Goal: Information Seeking & Learning: Learn about a topic

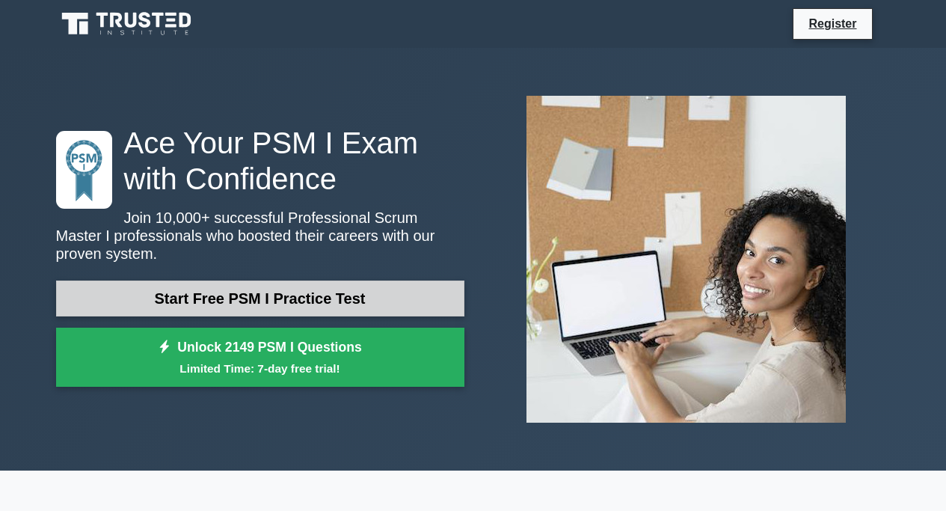
click at [221, 297] on link "Start Free PSM I Practice Test" at bounding box center [260, 298] width 408 height 36
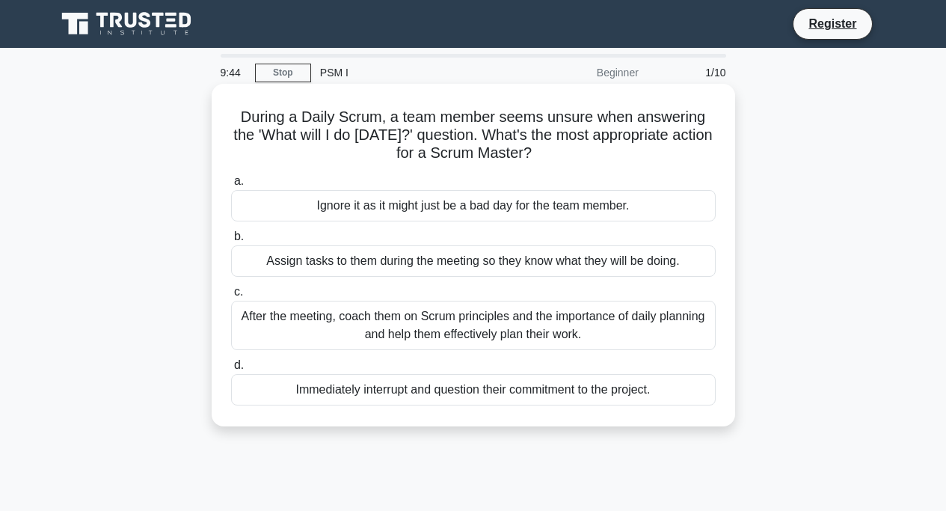
click at [321, 150] on h5 "During a Daily Scrum, a team member seems unsure when answering the 'What will …" at bounding box center [474, 135] width 488 height 55
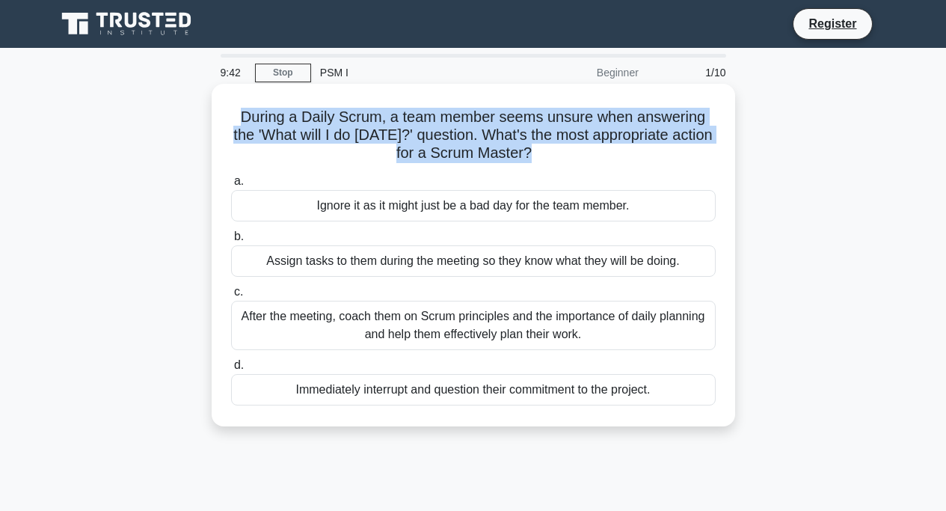
drag, startPoint x: 243, startPoint y: 113, endPoint x: 577, endPoint y: 153, distance: 336.6
click at [583, 154] on h5 "During a Daily Scrum, a team member seems unsure when answering the 'What will …" at bounding box center [474, 135] width 488 height 55
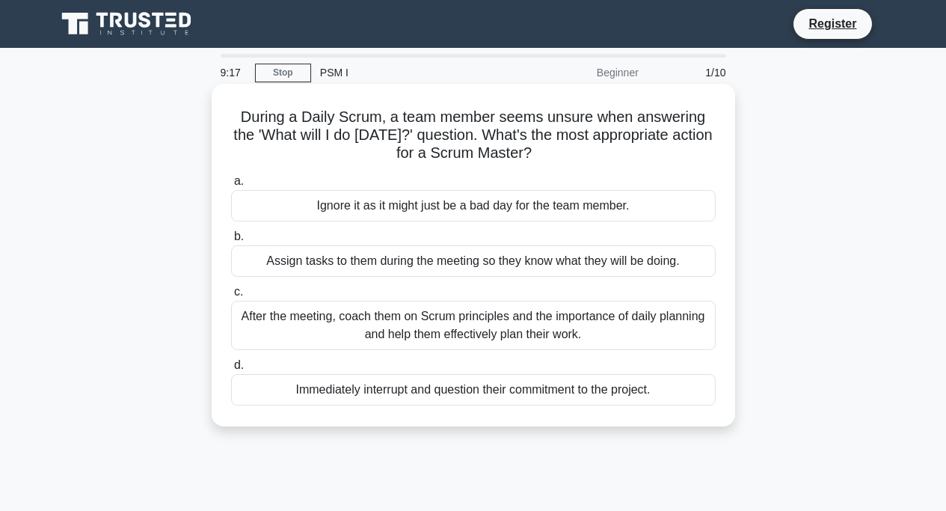
click at [547, 335] on div "After the meeting, coach them on Scrum principles and the importance of daily p…" at bounding box center [473, 325] width 485 height 49
click at [231, 297] on input "c. After the meeting, coach them on Scrum principles and the importance of dail…" at bounding box center [231, 292] width 0 height 10
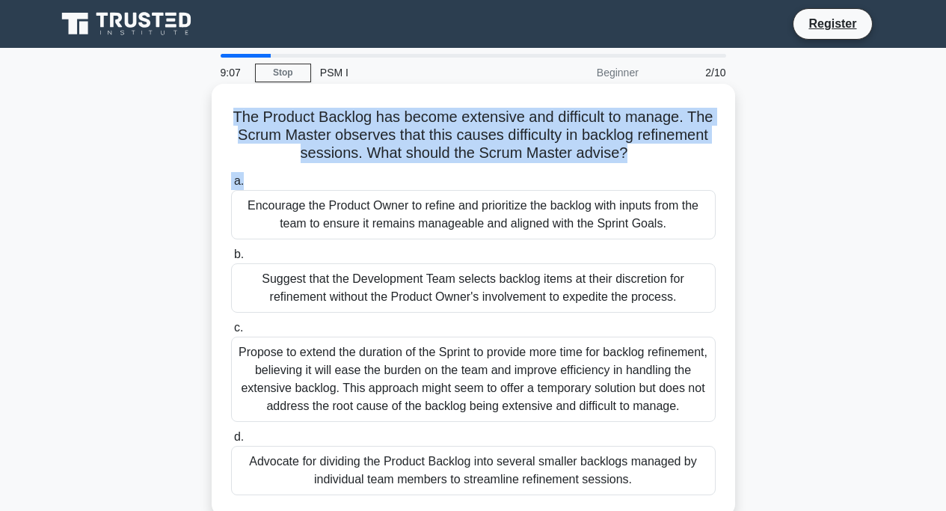
drag, startPoint x: 236, startPoint y: 114, endPoint x: 639, endPoint y: 157, distance: 405.4
click at [660, 178] on div "The Product Backlog has become extensive and difficult to manage. The Scrum Mas…" at bounding box center [473, 300] width 511 height 420
click at [695, 173] on label "a. Encourage the Product Owner to refine and prioritize the backlog with inputs…" at bounding box center [473, 205] width 485 height 67
click at [231, 176] on input "a. Encourage the Product Owner to refine and prioritize the backlog with inputs…" at bounding box center [231, 181] width 0 height 10
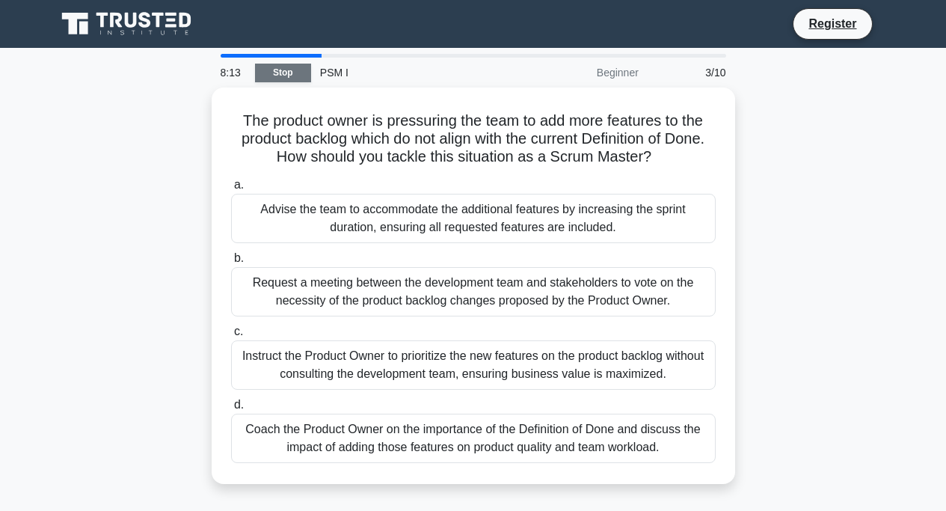
click at [283, 74] on link "Stop" at bounding box center [283, 73] width 56 height 19
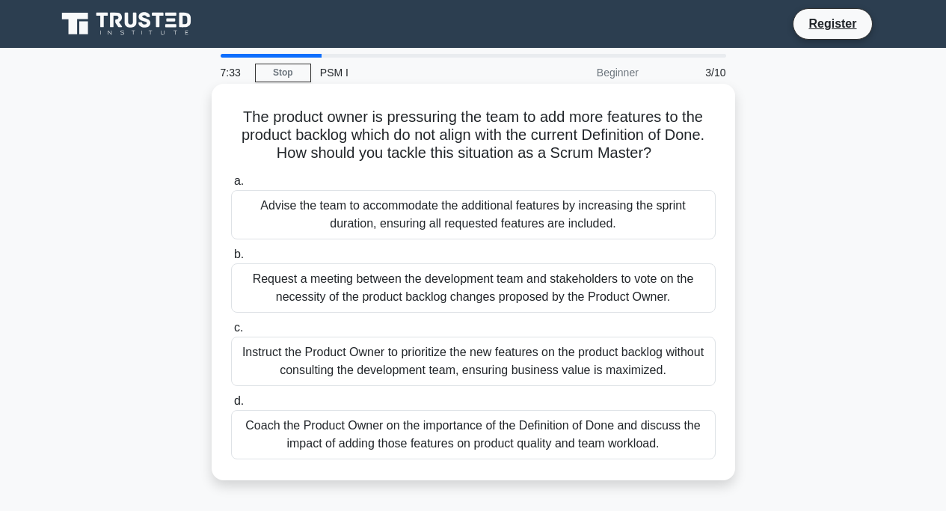
click at [300, 431] on div "Coach the Product Owner on the importance of the Definition of Done and discuss…" at bounding box center [473, 434] width 485 height 49
click at [231, 406] on input "d. Coach the Product Owner on the importance of the Definition of Done and disc…" at bounding box center [231, 401] width 0 height 10
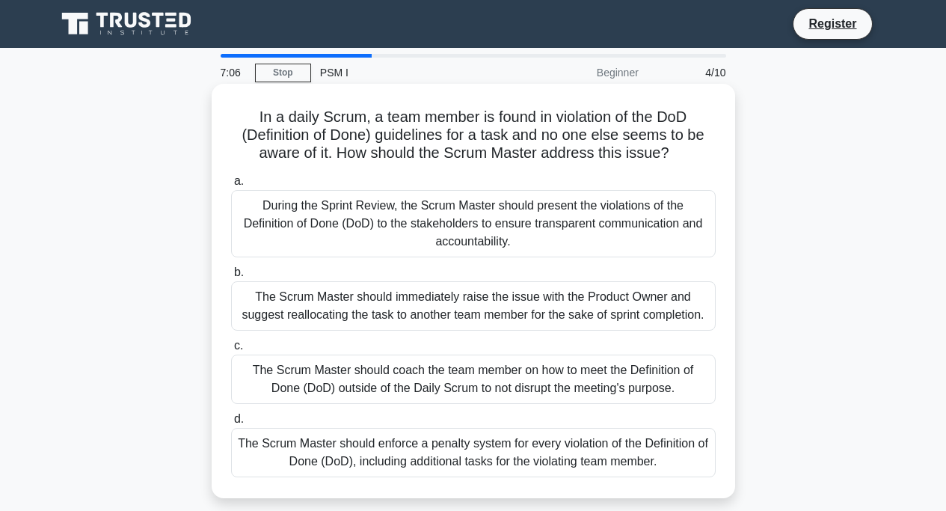
drag, startPoint x: 256, startPoint y: 115, endPoint x: 653, endPoint y: 140, distance: 397.8
click at [667, 147] on h5 "In a daily Scrum, a team member is found in violation of the DoD (Definition of…" at bounding box center [474, 135] width 488 height 55
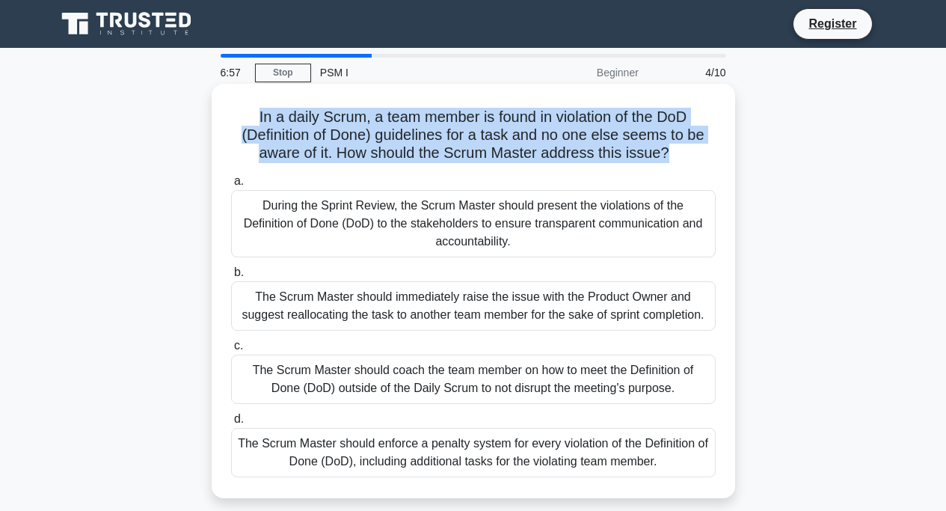
click at [669, 111] on h5 "In a daily Scrum, a team member is found in violation of the DoD (Definition of…" at bounding box center [474, 135] width 488 height 55
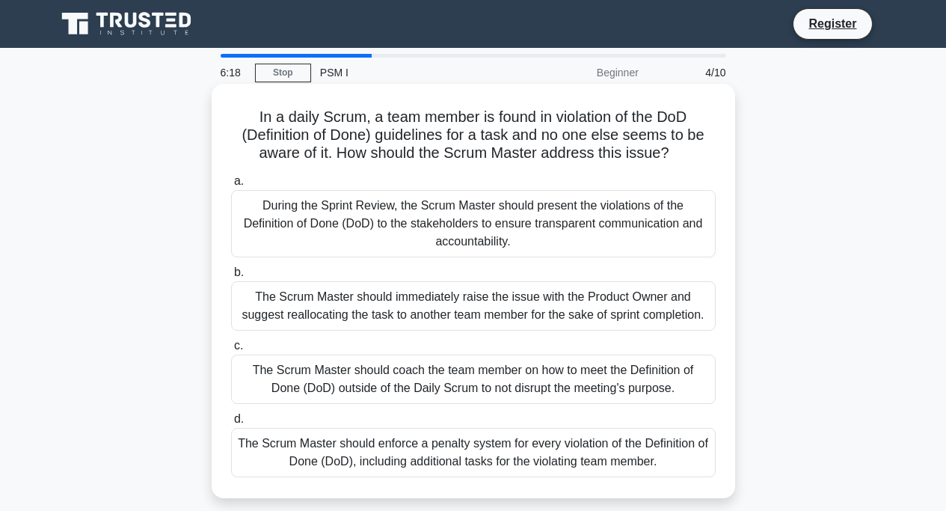
click at [381, 378] on div "The Scrum Master should coach the team member on how to meet the Definition of …" at bounding box center [473, 378] width 485 height 49
click at [231, 351] on input "c. The Scrum Master should coach the team member on how to meet the Definition …" at bounding box center [231, 346] width 0 height 10
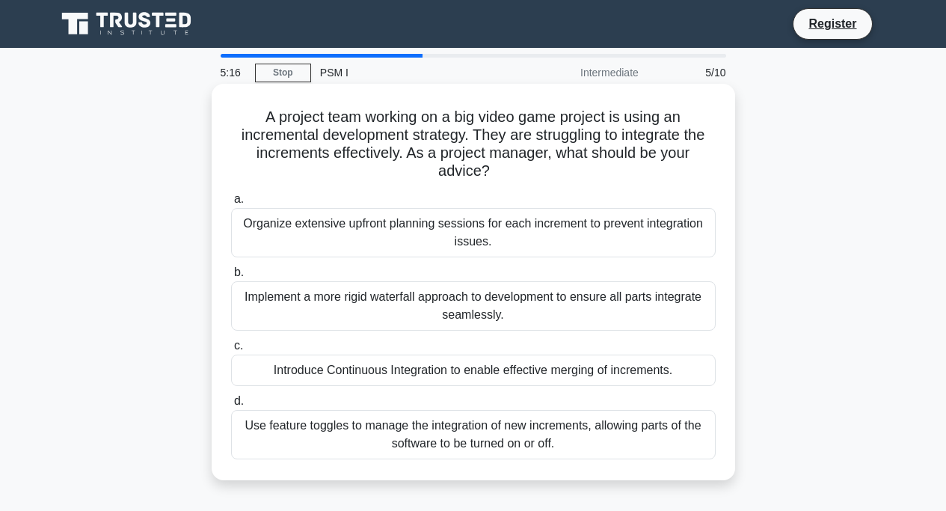
click at [381, 373] on div "Introduce Continuous Integration to enable effective merging of increments." at bounding box center [473, 369] width 485 height 31
click at [231, 351] on input "c. Introduce Continuous Integration to enable effective merging of increments." at bounding box center [231, 346] width 0 height 10
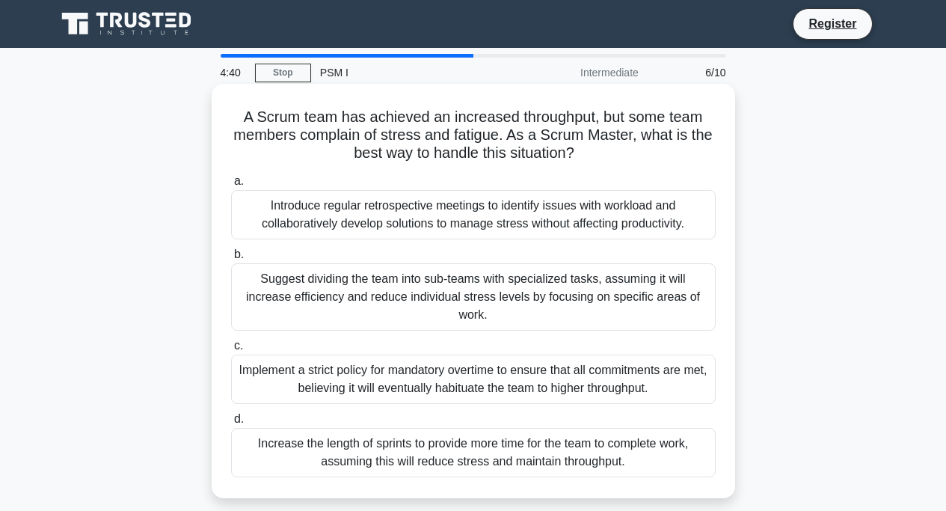
click at [400, 301] on div "Suggest dividing the team into sub-teams with specialized tasks, assuming it wi…" at bounding box center [473, 296] width 485 height 67
click at [231, 259] on input "b. Suggest dividing the team into sub-teams with specialized tasks, assuming it…" at bounding box center [231, 255] width 0 height 10
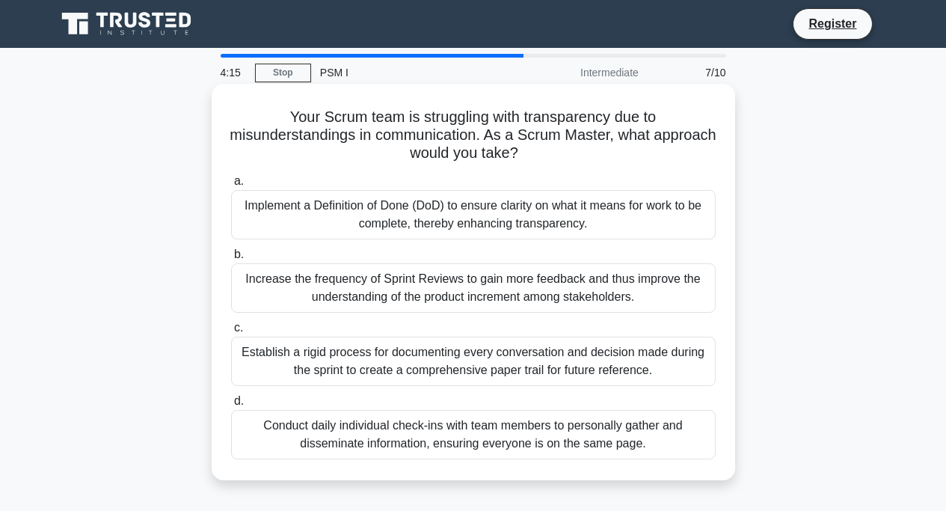
click at [341, 434] on div "Conduct daily individual check-ins with team members to personally gather and d…" at bounding box center [473, 434] width 485 height 49
click at [231, 406] on input "d. Conduct daily individual check-ins with team members to personally gather an…" at bounding box center [231, 401] width 0 height 10
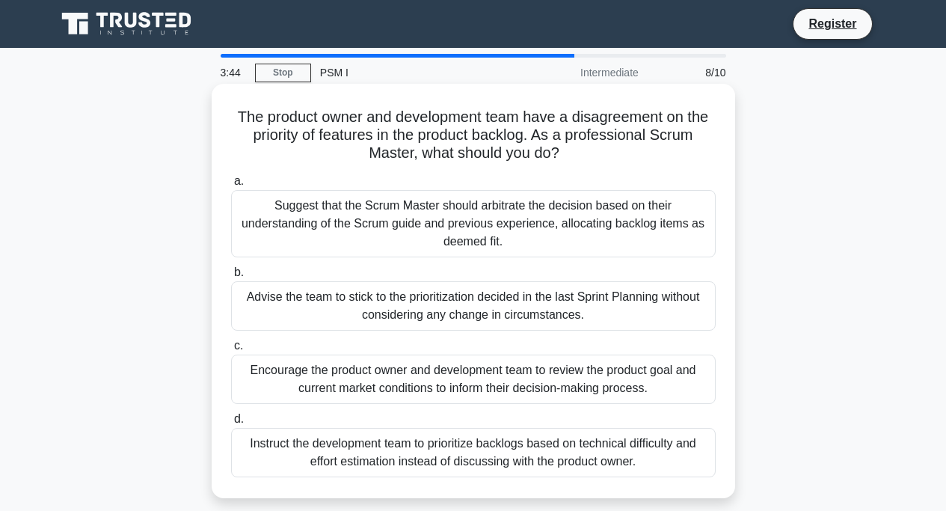
click at [423, 371] on div "Encourage the product owner and development team to review the product goal and…" at bounding box center [473, 378] width 485 height 49
click at [231, 351] on input "c. Encourage the product owner and development team to review the product goal …" at bounding box center [231, 346] width 0 height 10
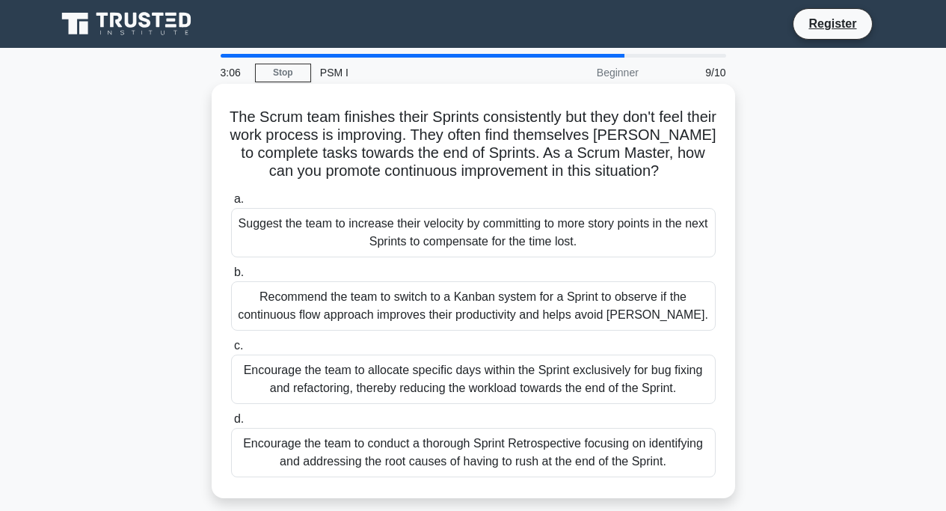
click at [366, 459] on div "Encourage the team to conduct a thorough Sprint Retrospective focusing on ident…" at bounding box center [473, 452] width 485 height 49
click at [231, 424] on input "d. Encourage the team to conduct a thorough Sprint Retrospective focusing on id…" at bounding box center [231, 419] width 0 height 10
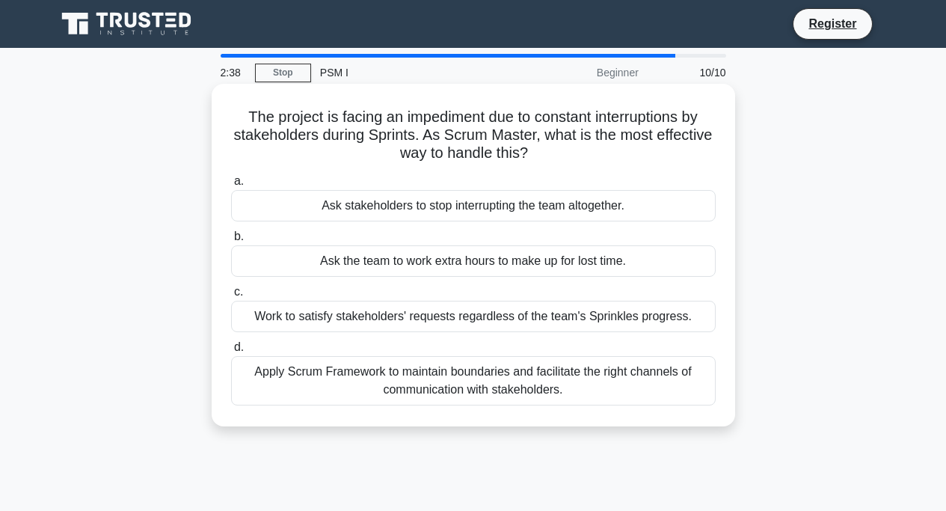
click at [353, 378] on div "Apply Scrum Framework to maintain boundaries and facilitate the right channels …" at bounding box center [473, 380] width 485 height 49
click at [231, 352] on input "d. Apply Scrum Framework to maintain boundaries and facilitate the right channe…" at bounding box center [231, 347] width 0 height 10
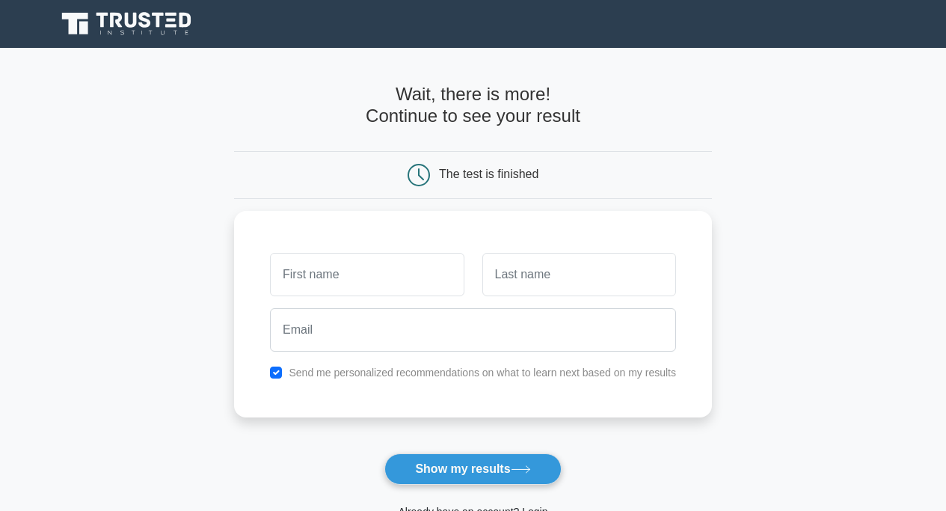
click at [467, 178] on div "The test is finished" at bounding box center [488, 174] width 99 height 13
click at [415, 173] on icon at bounding box center [419, 175] width 22 height 22
click at [336, 274] on input "text" at bounding box center [367, 270] width 194 height 43
type input "bb"
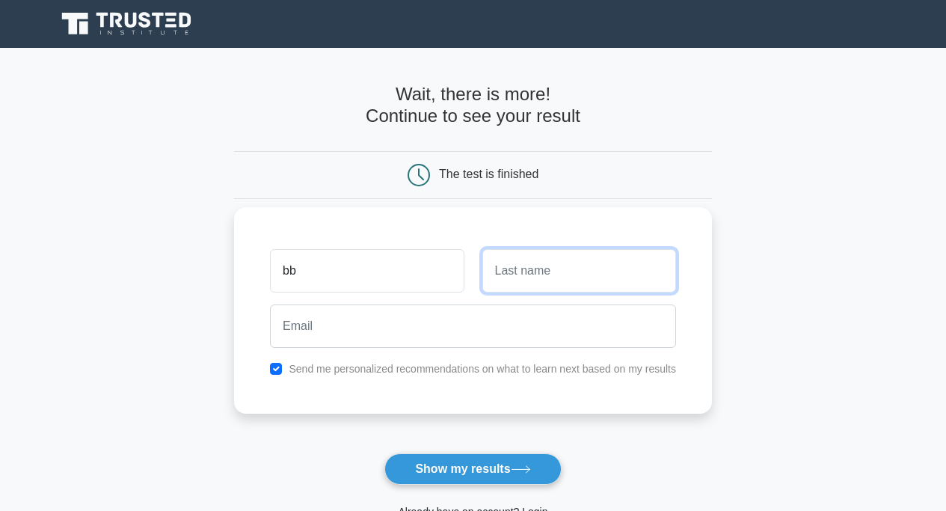
click at [596, 263] on input "text" at bounding box center [579, 270] width 194 height 43
type input "mm"
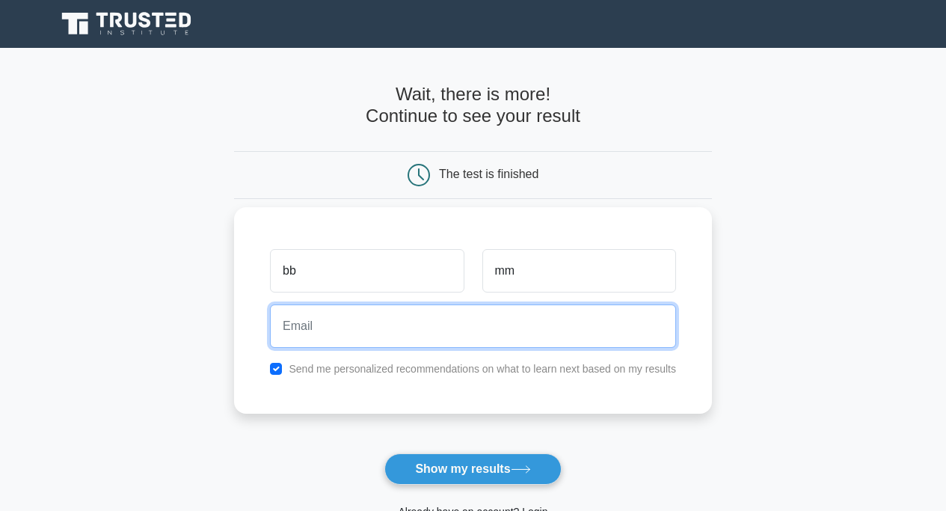
click at [343, 325] on input "email" at bounding box center [473, 325] width 406 height 43
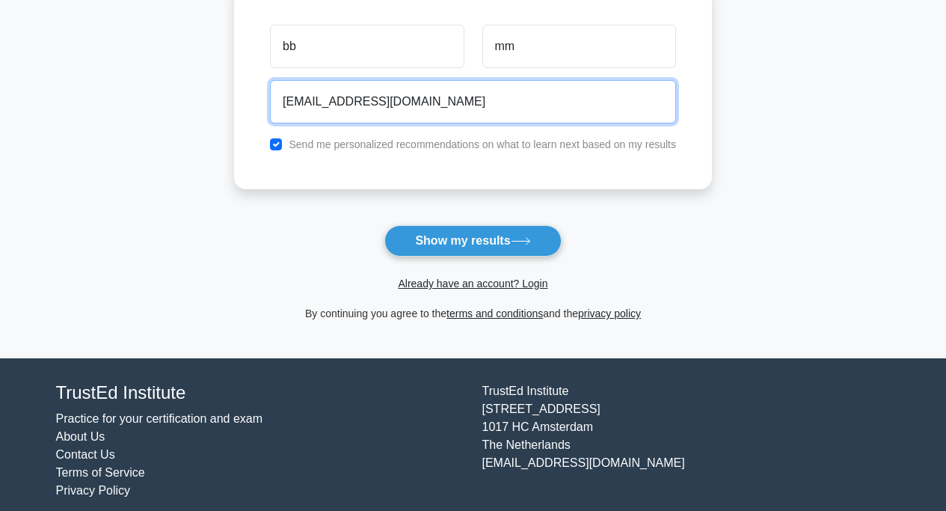
scroll to position [229, 0]
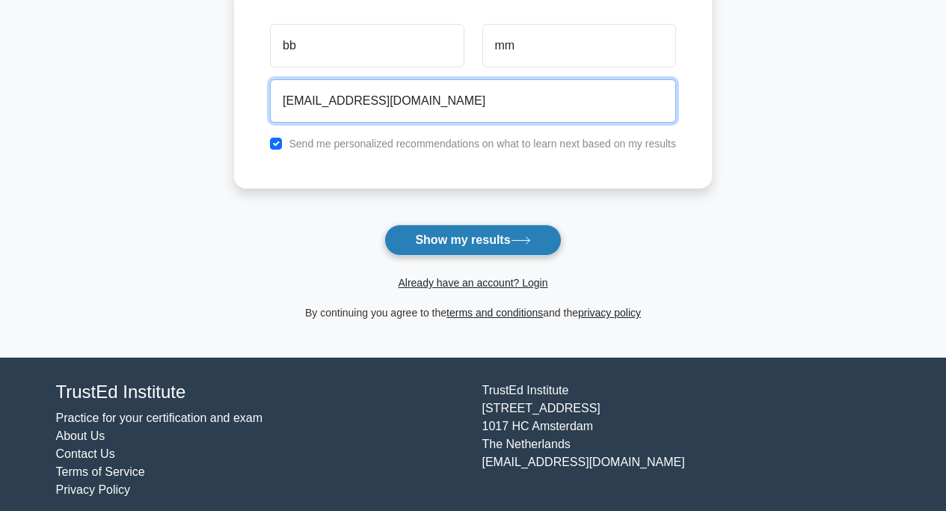
type input "bbbmm@hotmail.com"
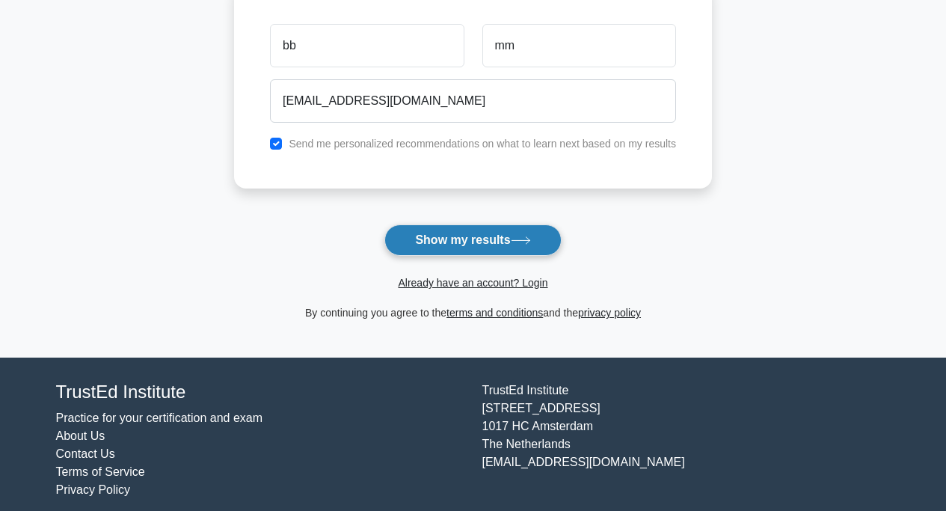
click at [444, 243] on button "Show my results" at bounding box center [472, 239] width 176 height 31
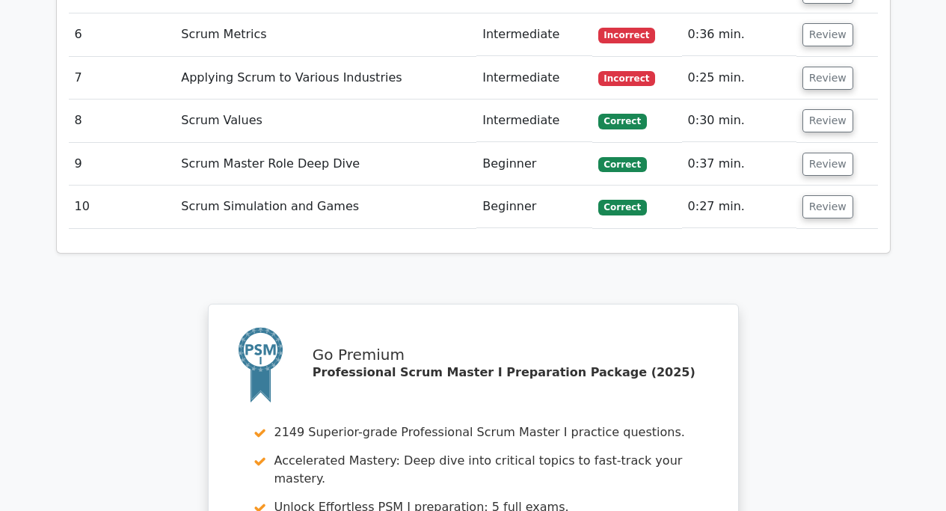
scroll to position [1989, 0]
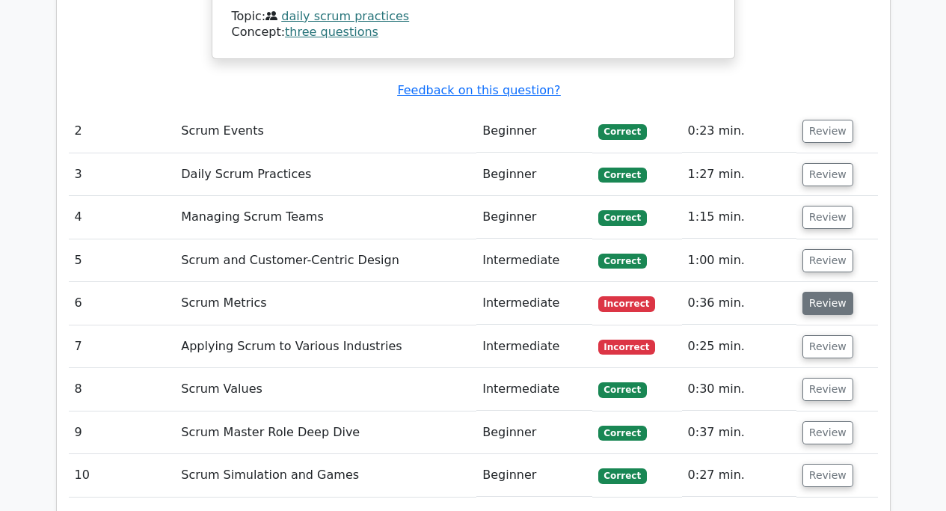
click at [825, 292] on button "Review" at bounding box center [827, 303] width 51 height 23
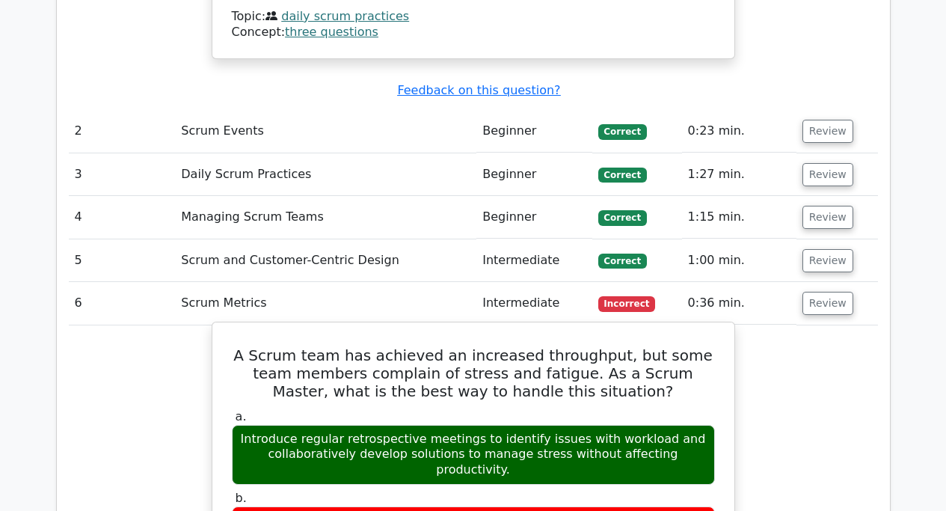
click at [242, 346] on h5 "A Scrum team has achieved an increased throughput, but some team members compla…" at bounding box center [473, 373] width 486 height 54
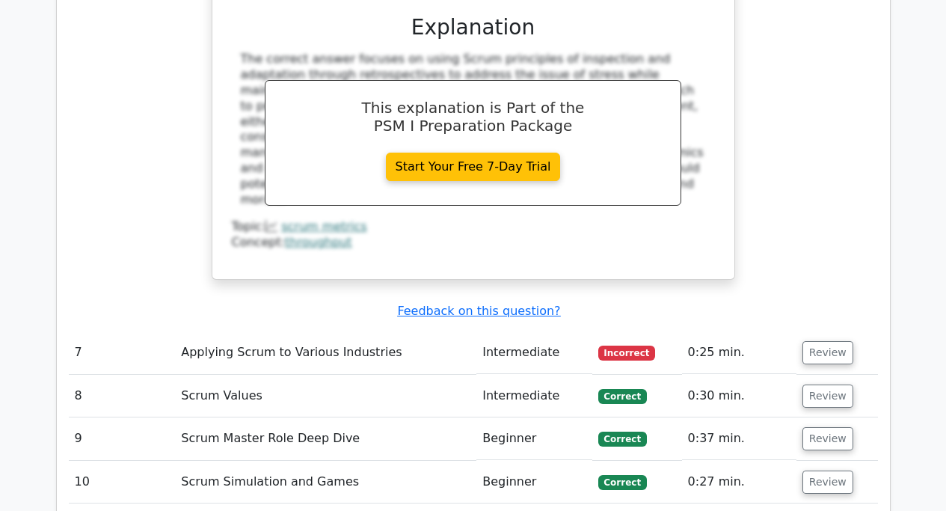
scroll to position [2717, 0]
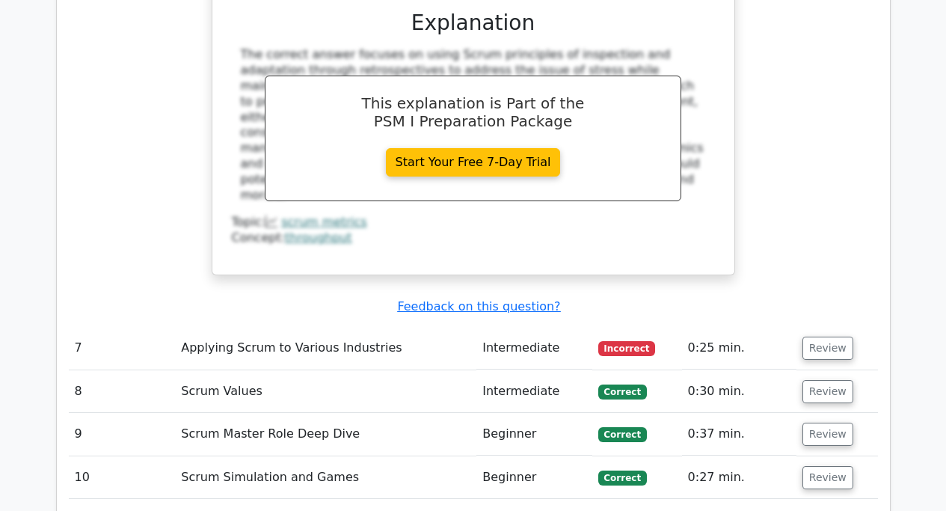
click at [631, 341] on span "Incorrect" at bounding box center [627, 348] width 58 height 15
click at [830, 337] on button "Review" at bounding box center [827, 348] width 51 height 23
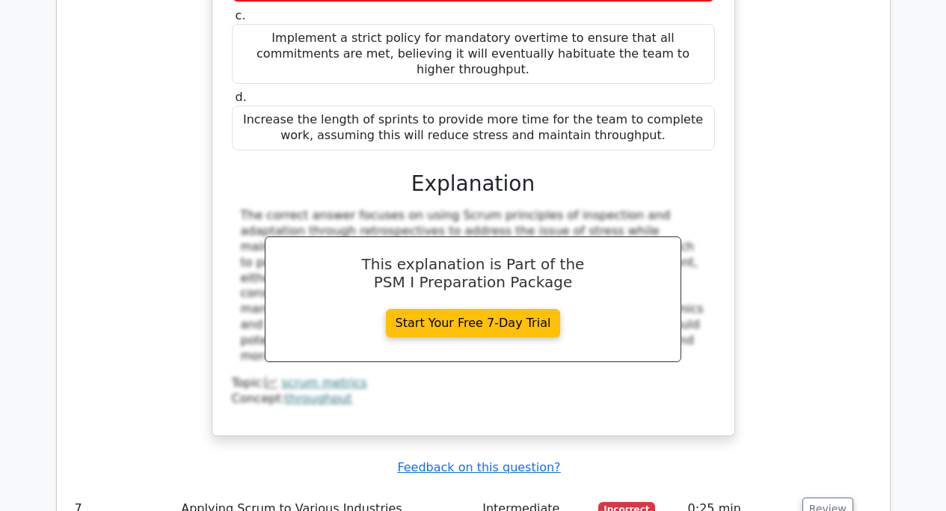
scroll to position [2413, 0]
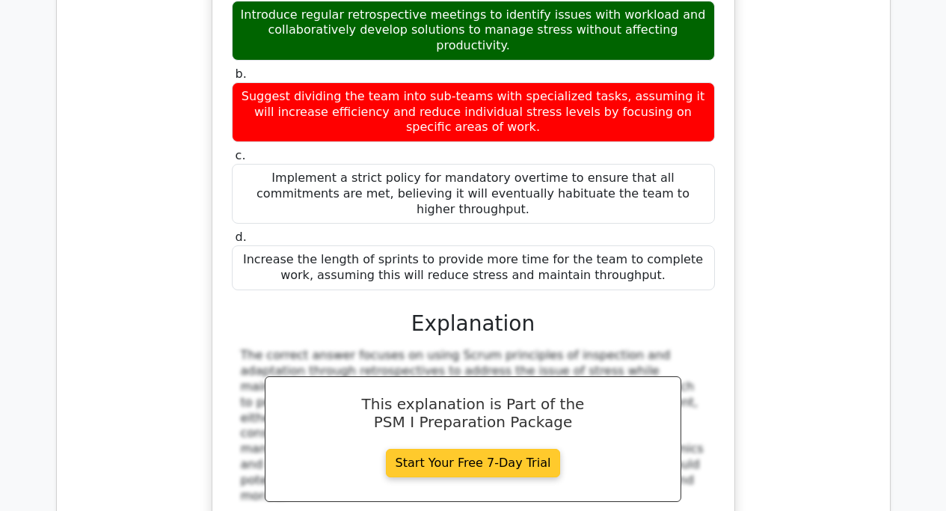
click at [517, 449] on link "Start Your Free 7-Day Trial" at bounding box center [473, 463] width 175 height 28
